Goal: Find specific page/section: Find specific page/section

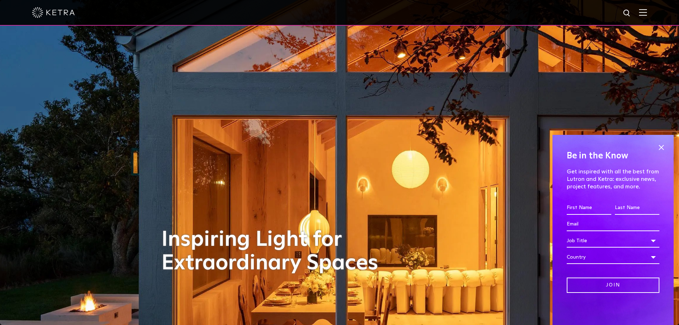
click at [631, 14] on img at bounding box center [627, 13] width 9 height 9
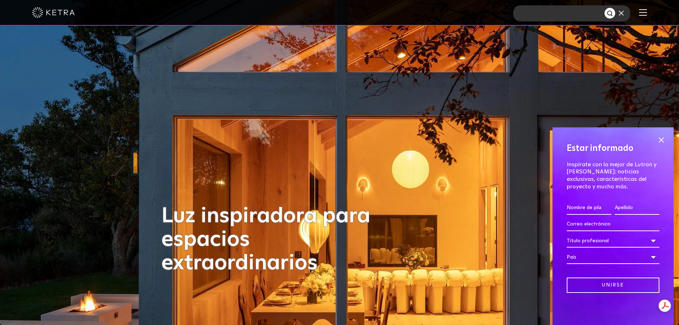
click at [562, 14] on input "text" at bounding box center [558, 13] width 91 height 16
type input "c"
type input "CR37-1"
click at [605, 8] on button "Buscar" at bounding box center [610, 13] width 11 height 11
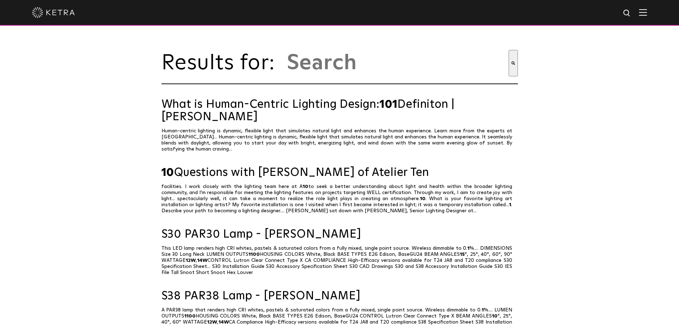
type input "cr37-1"
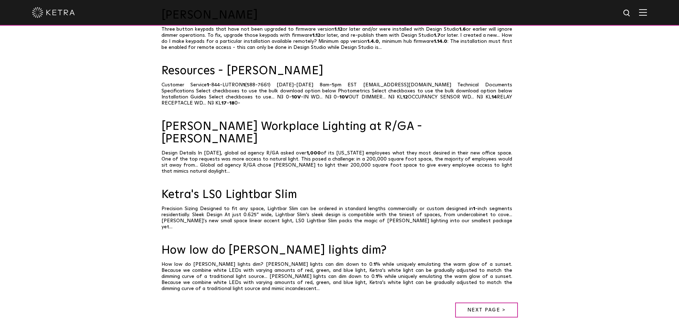
scroll to position [250, 0]
